Goal: Transaction & Acquisition: Subscribe to service/newsletter

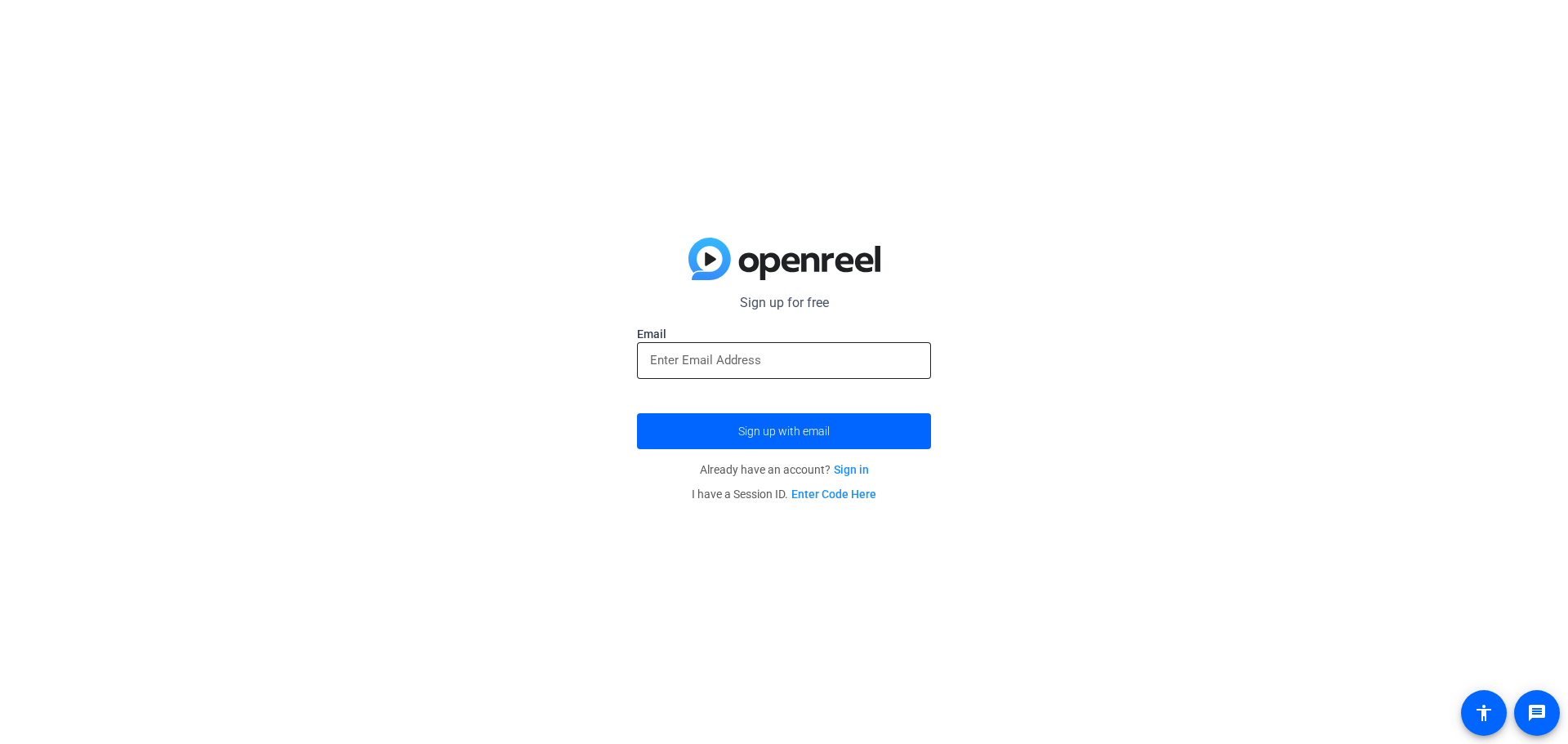
click at [767, 355] on input "email" at bounding box center [784, 360] width 268 height 20
click at [1156, 523] on div "Sign up for free Email Sign up with email Already have an account? Sign in I ha…" at bounding box center [784, 372] width 1568 height 744
click at [737, 339] on label "Email" at bounding box center [784, 333] width 294 height 16
click at [749, 355] on input "email" at bounding box center [784, 360] width 268 height 20
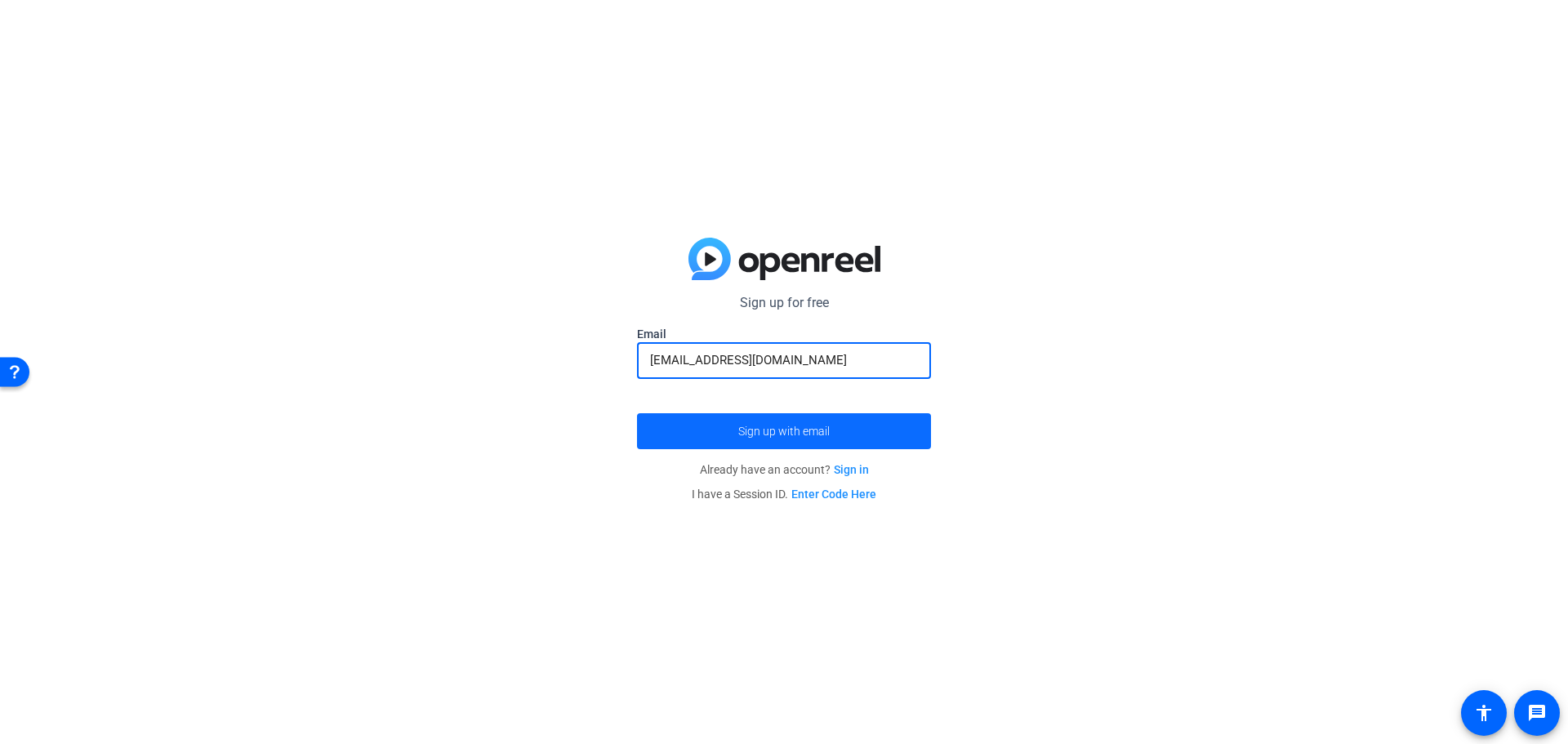
type input "[EMAIL_ADDRESS][DOMAIN_NAME]"
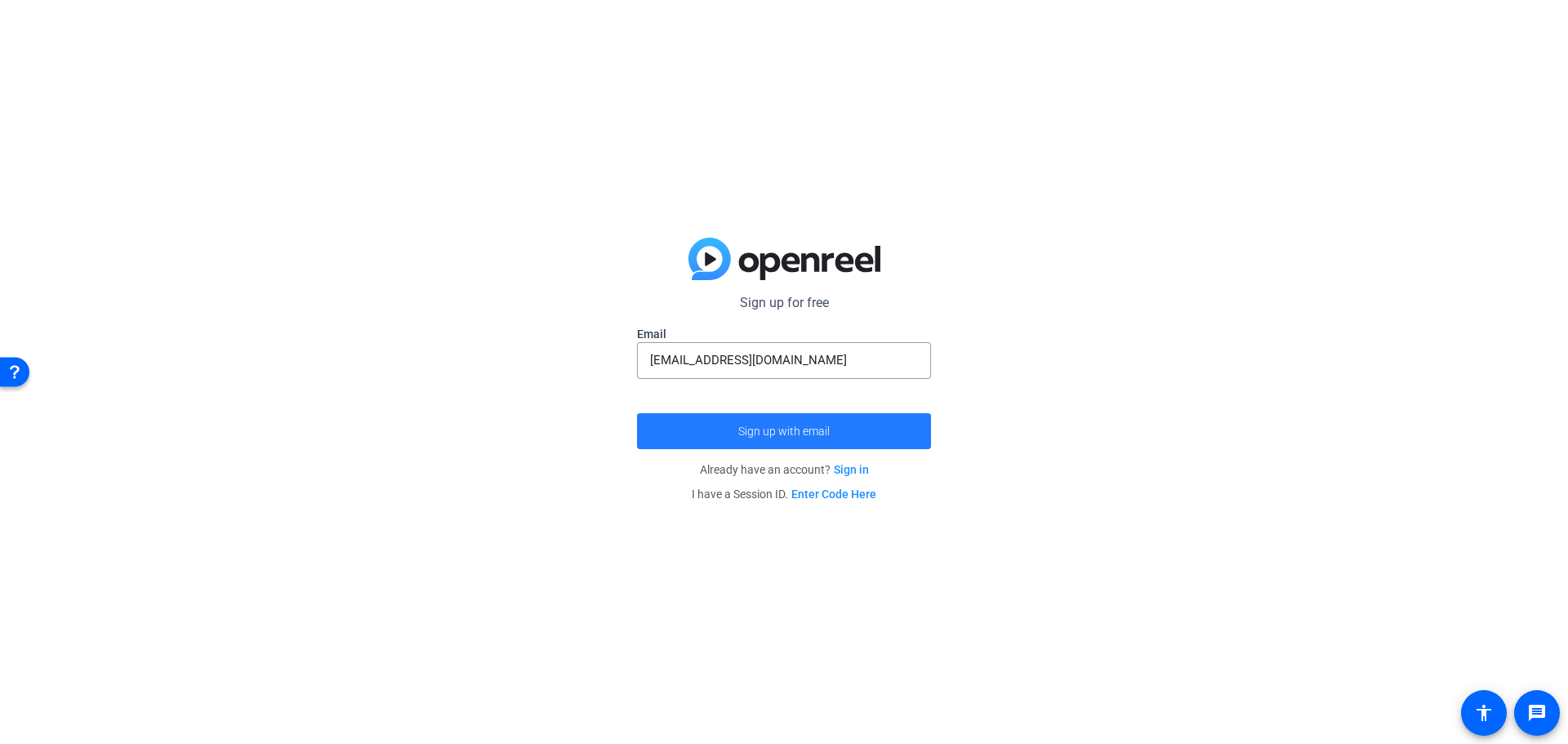
click at [796, 441] on span "submit" at bounding box center [784, 431] width 294 height 39
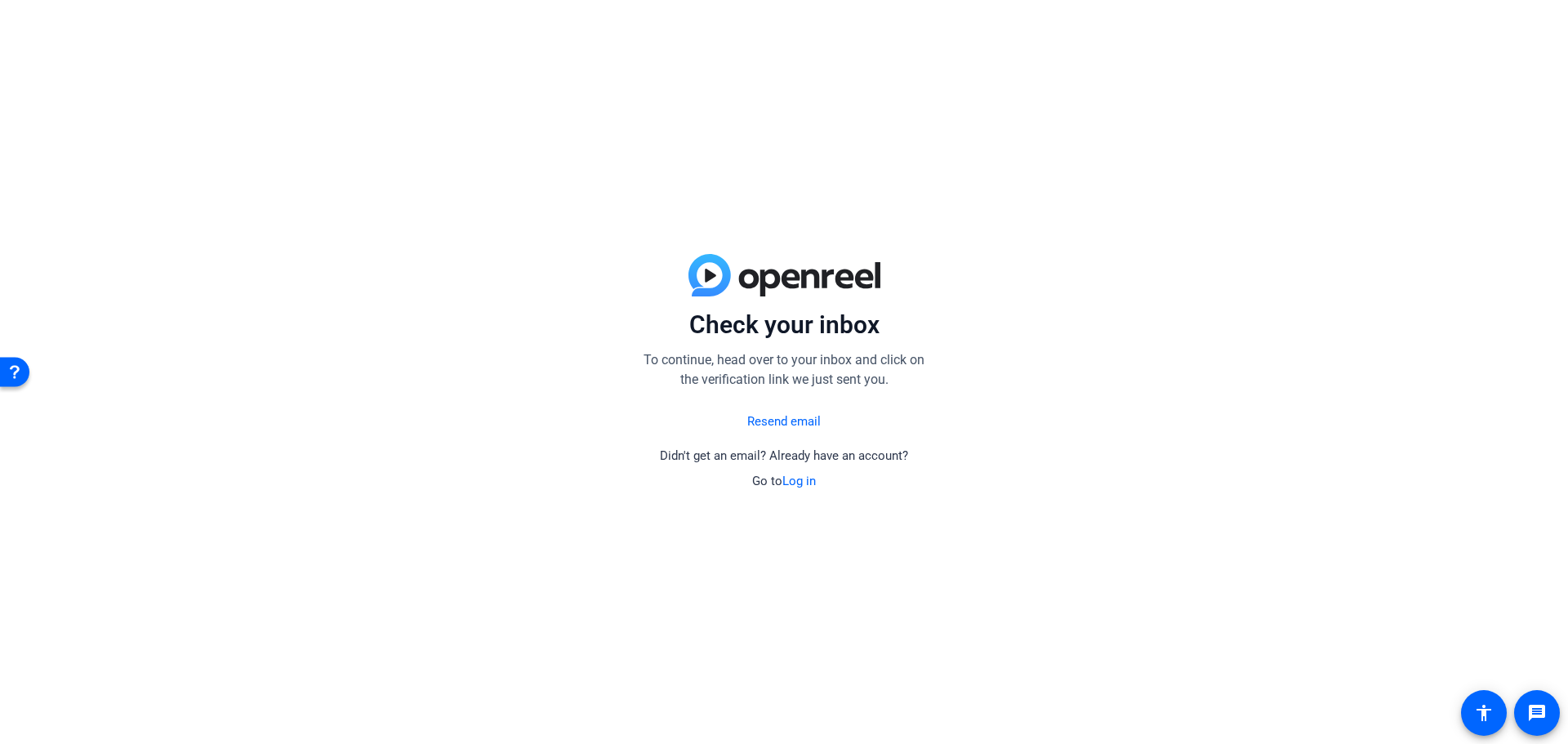
click at [794, 431] on link "Resend email" at bounding box center [784, 422] width 74 height 19
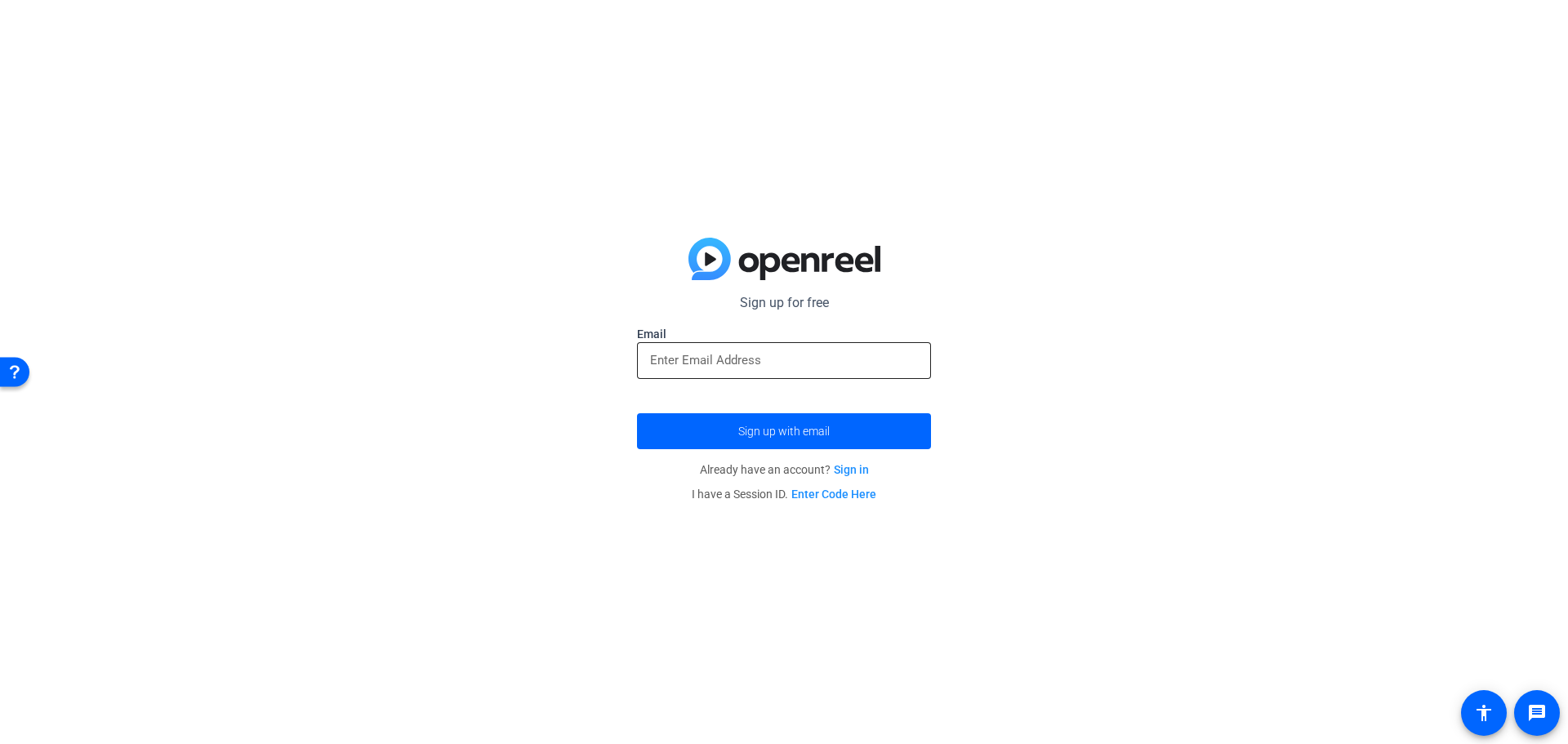
click at [720, 374] on div at bounding box center [784, 361] width 268 height 37
type input "[EMAIL_ADDRESS][DOMAIN_NAME]"
click at [637, 414] on button "Sign up with email" at bounding box center [784, 432] width 294 height 36
